Goal: Find specific page/section: Find specific page/section

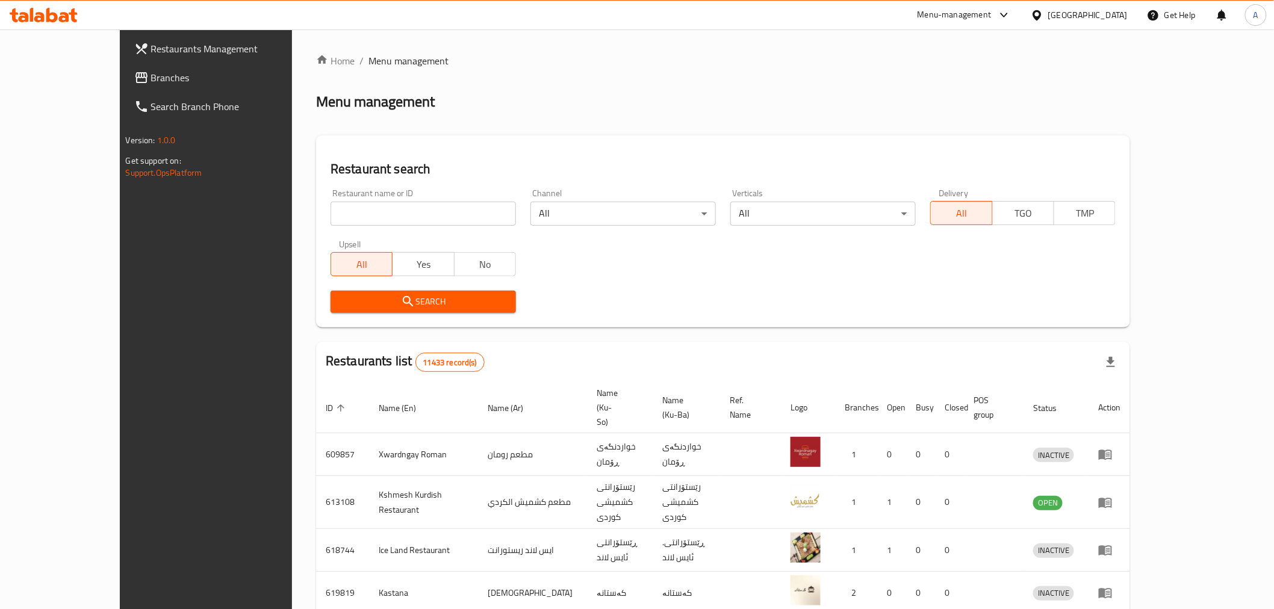
drag, startPoint x: 0, startPoint y: 0, endPoint x: 327, endPoint y: 208, distance: 387.7
paste input "Tota Restaurant"
type input "Tota Restaurant"
click at [401, 307] on icon "submit" at bounding box center [408, 301] width 14 height 14
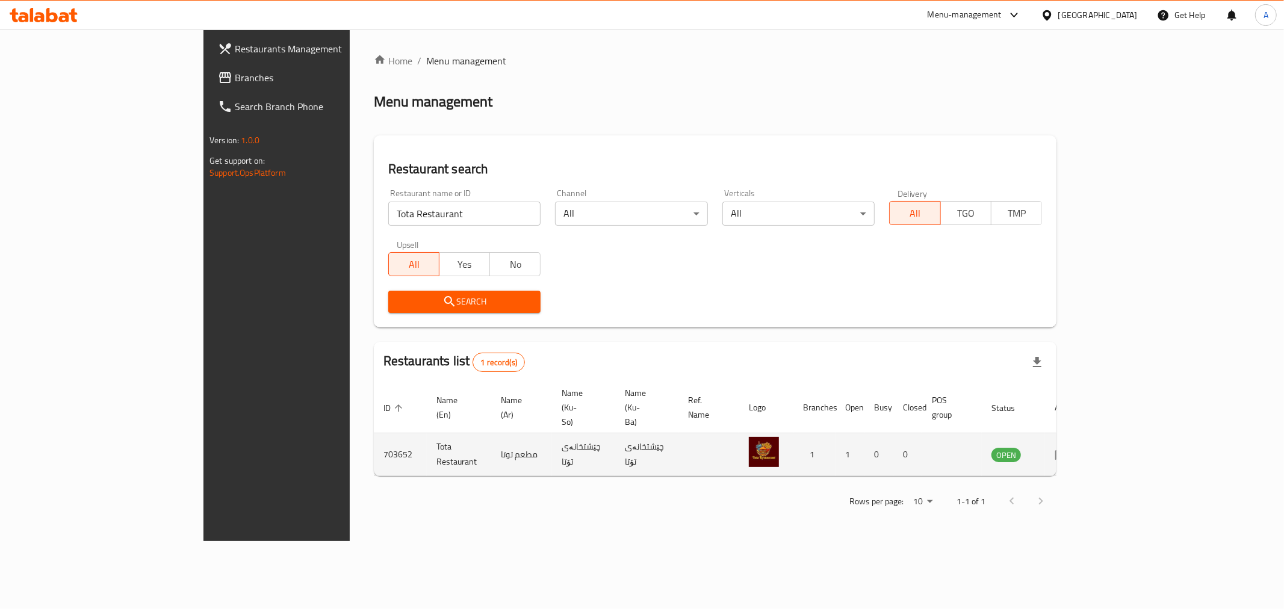
click at [1077, 447] on link "enhanced table" at bounding box center [1066, 454] width 22 height 14
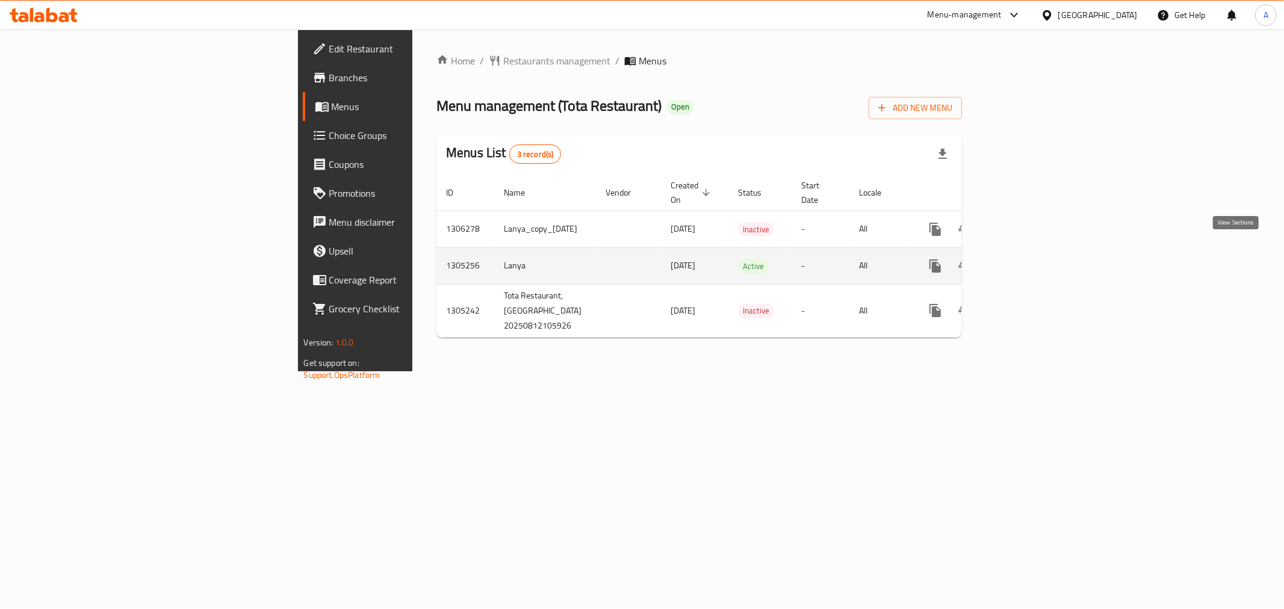
click at [1030, 259] on icon "enhanced table" at bounding box center [1022, 266] width 14 height 14
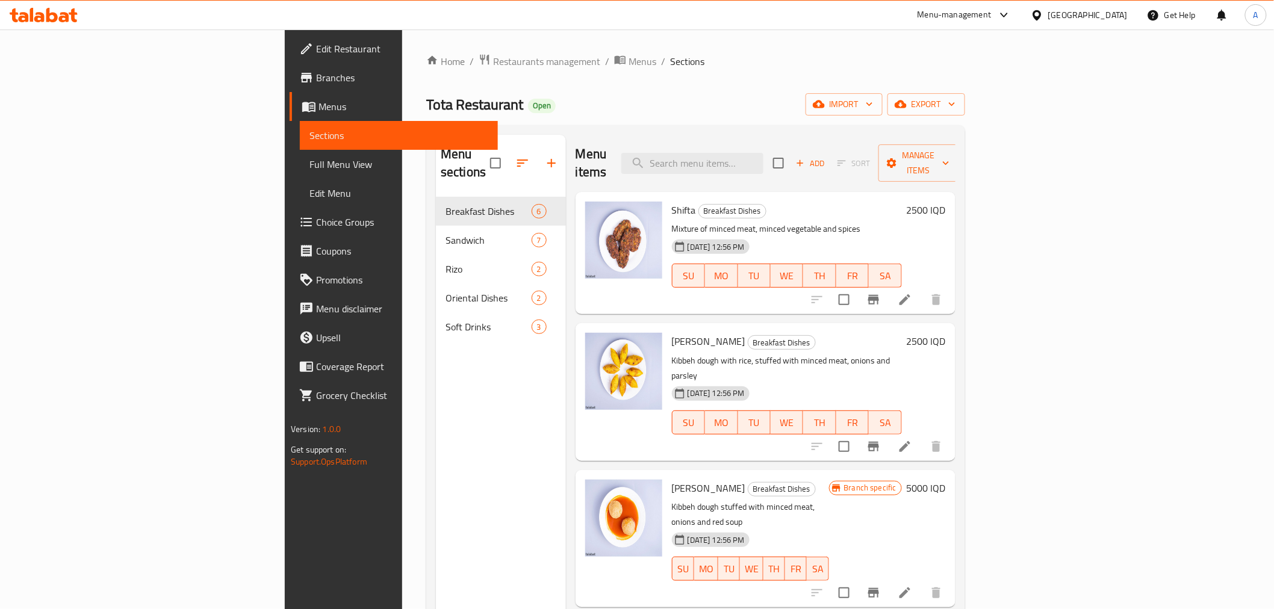
click at [316, 79] on span "Branches" at bounding box center [402, 77] width 172 height 14
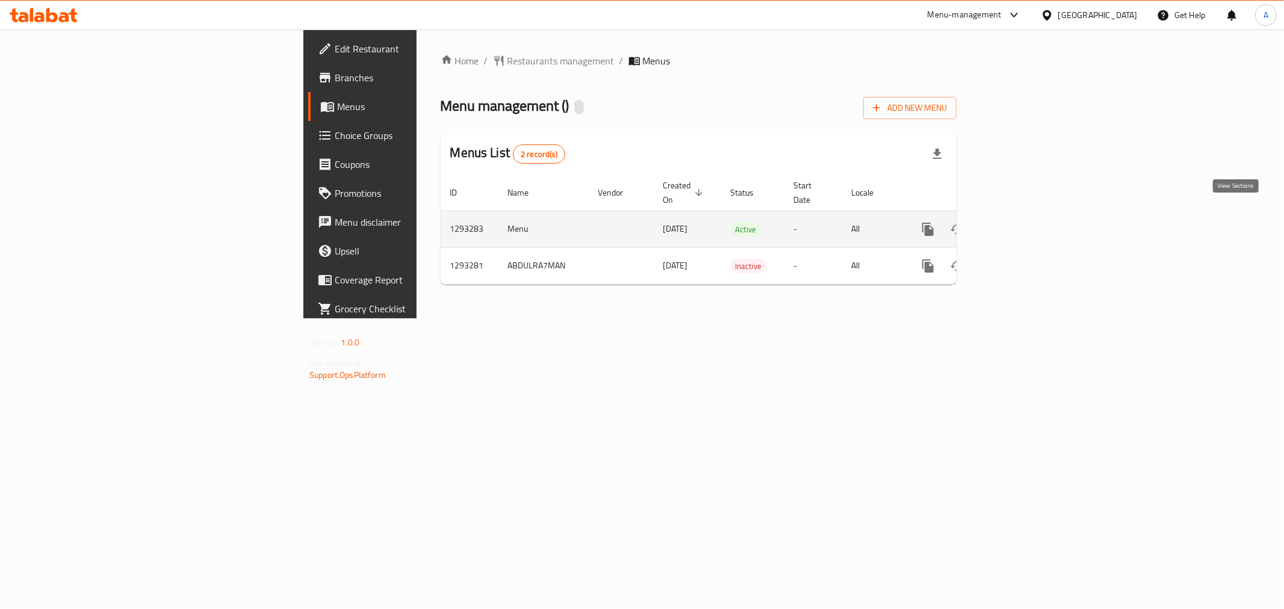
click at [1030, 217] on link "enhanced table" at bounding box center [1015, 229] width 29 height 29
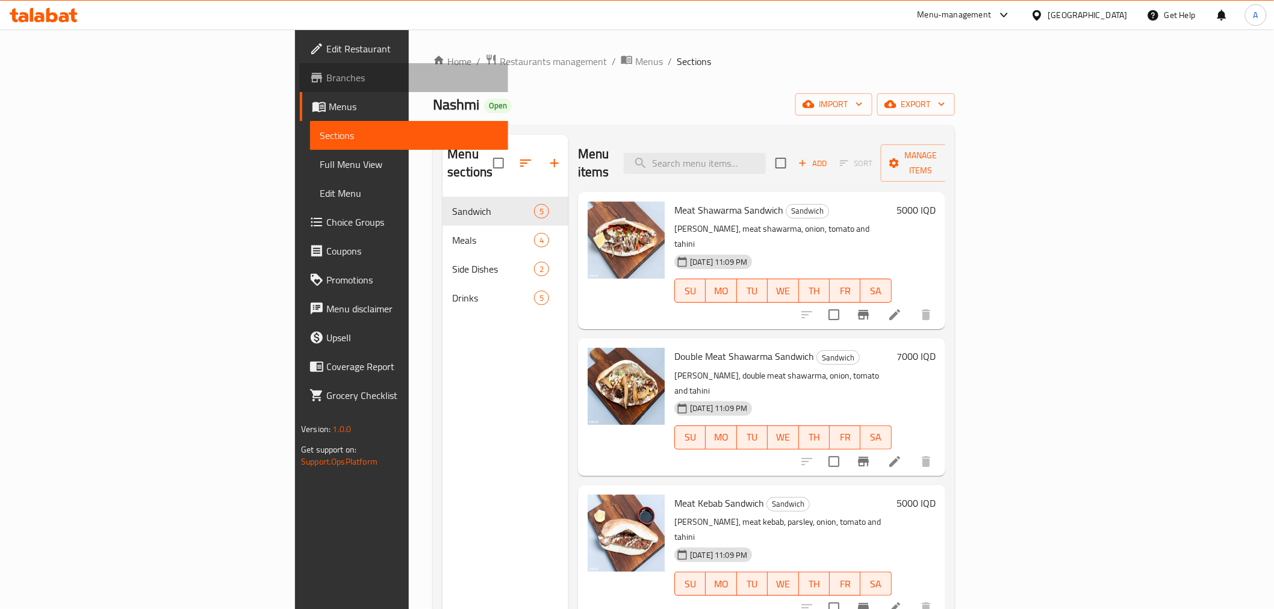
click at [326, 75] on span "Branches" at bounding box center [412, 77] width 172 height 14
